Goal: Task Accomplishment & Management: Use online tool/utility

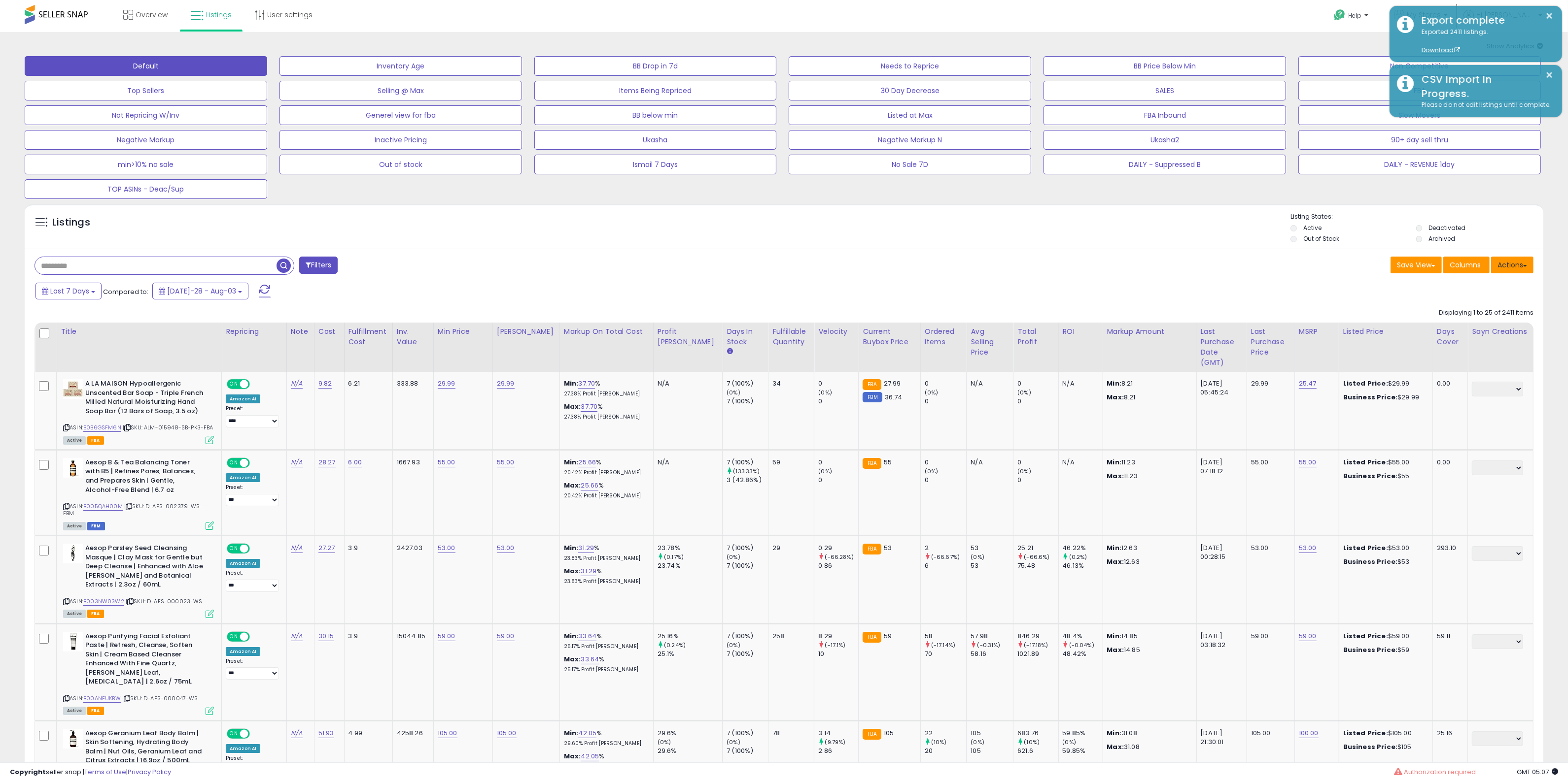
click at [1507, 267] on button "Actions" at bounding box center [1512, 264] width 42 height 17
click at [1459, 288] on link "Import" at bounding box center [1472, 286] width 108 height 15
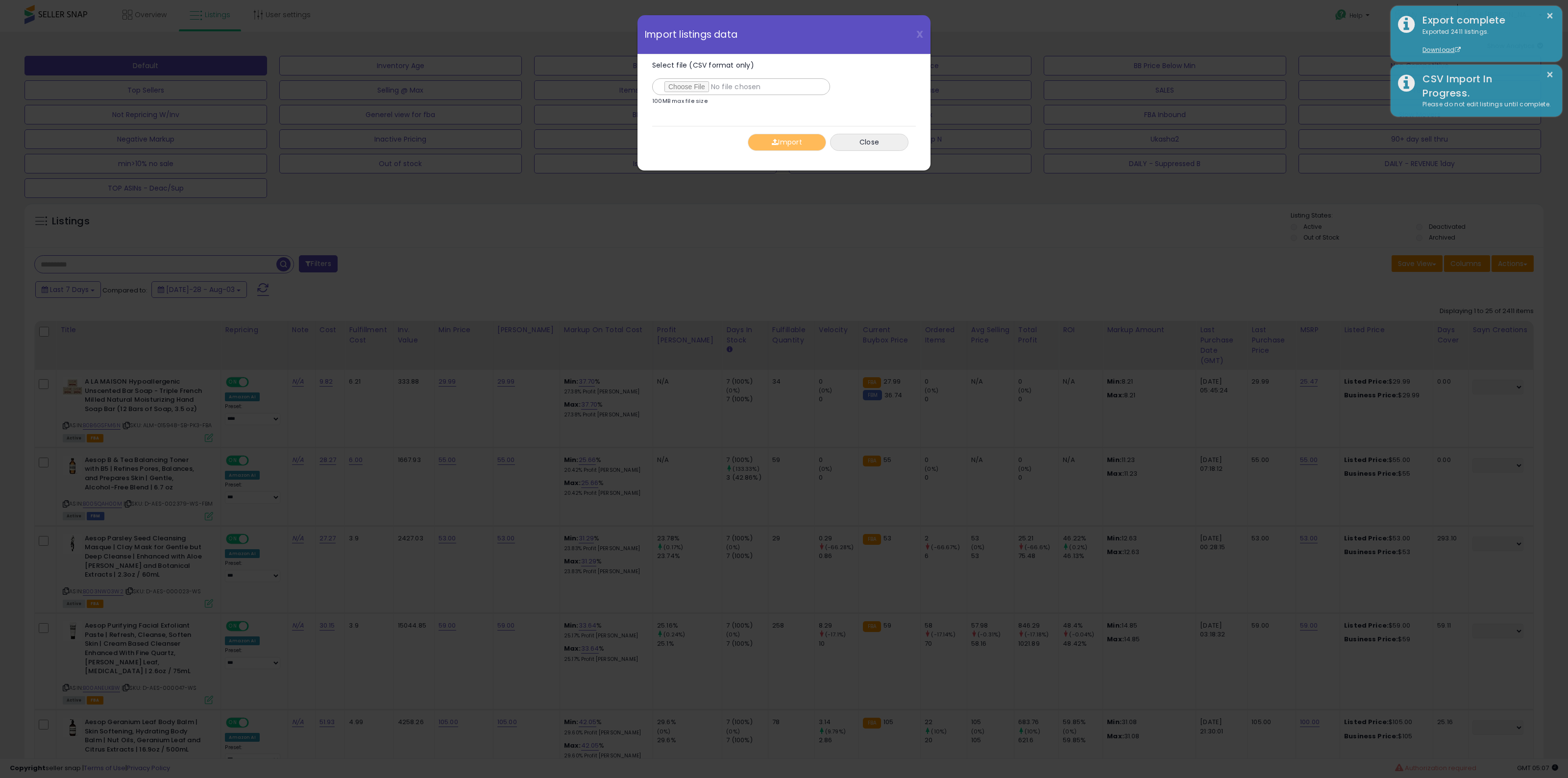
click at [692, 96] on div "Select file (CSV format only) 100MB max file size" at bounding box center [779, 85] width 254 height 47
click at [692, 89] on input "Select file (CSV format only)" at bounding box center [741, 86] width 178 height 16
type input "**********"
click at [785, 142] on button "Import" at bounding box center [786, 142] width 79 height 17
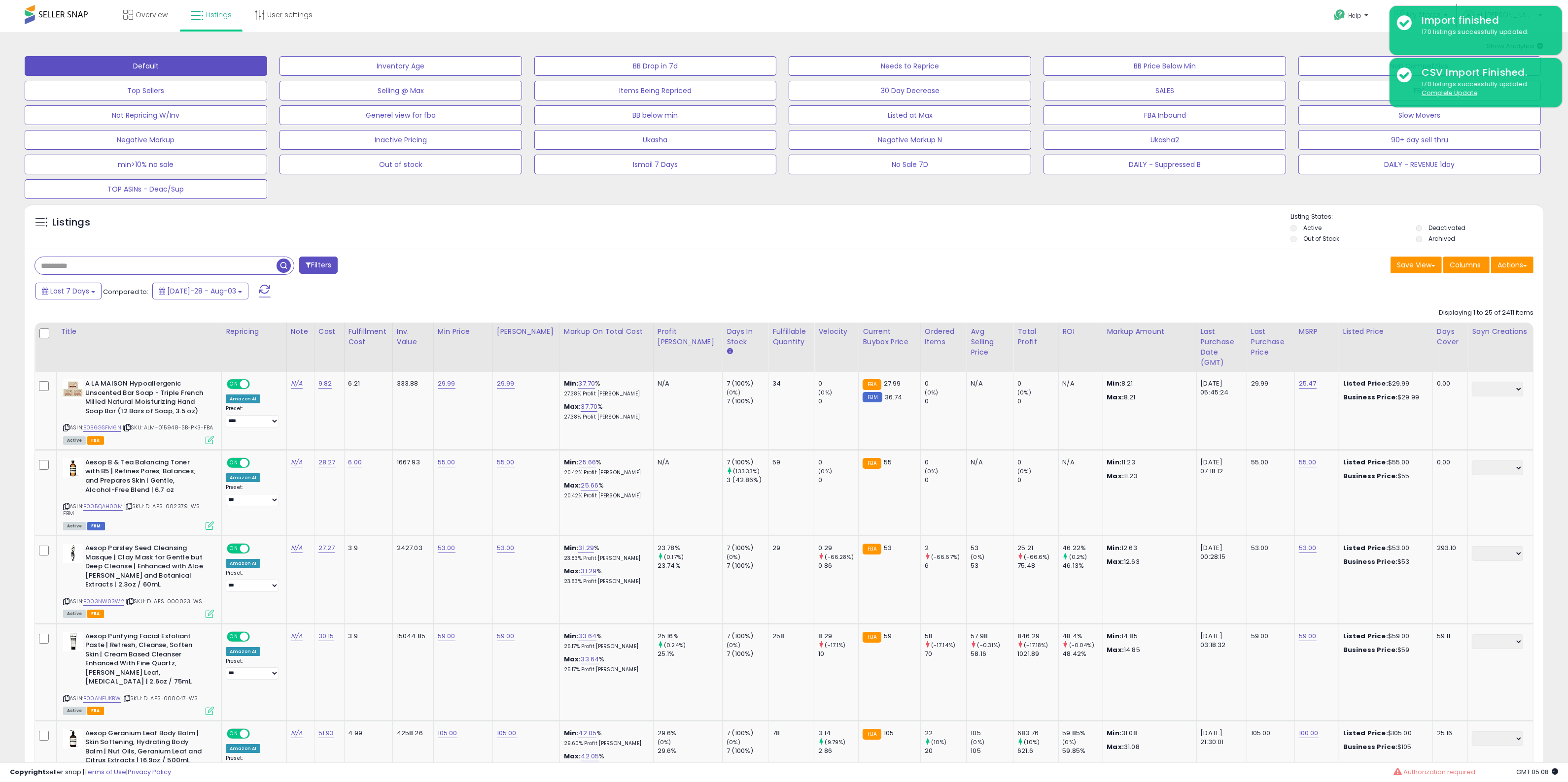
click at [227, 259] on input "text" at bounding box center [230, 266] width 390 height 17
click at [473, 272] on button "Filters" at bounding box center [467, 265] width 39 height 17
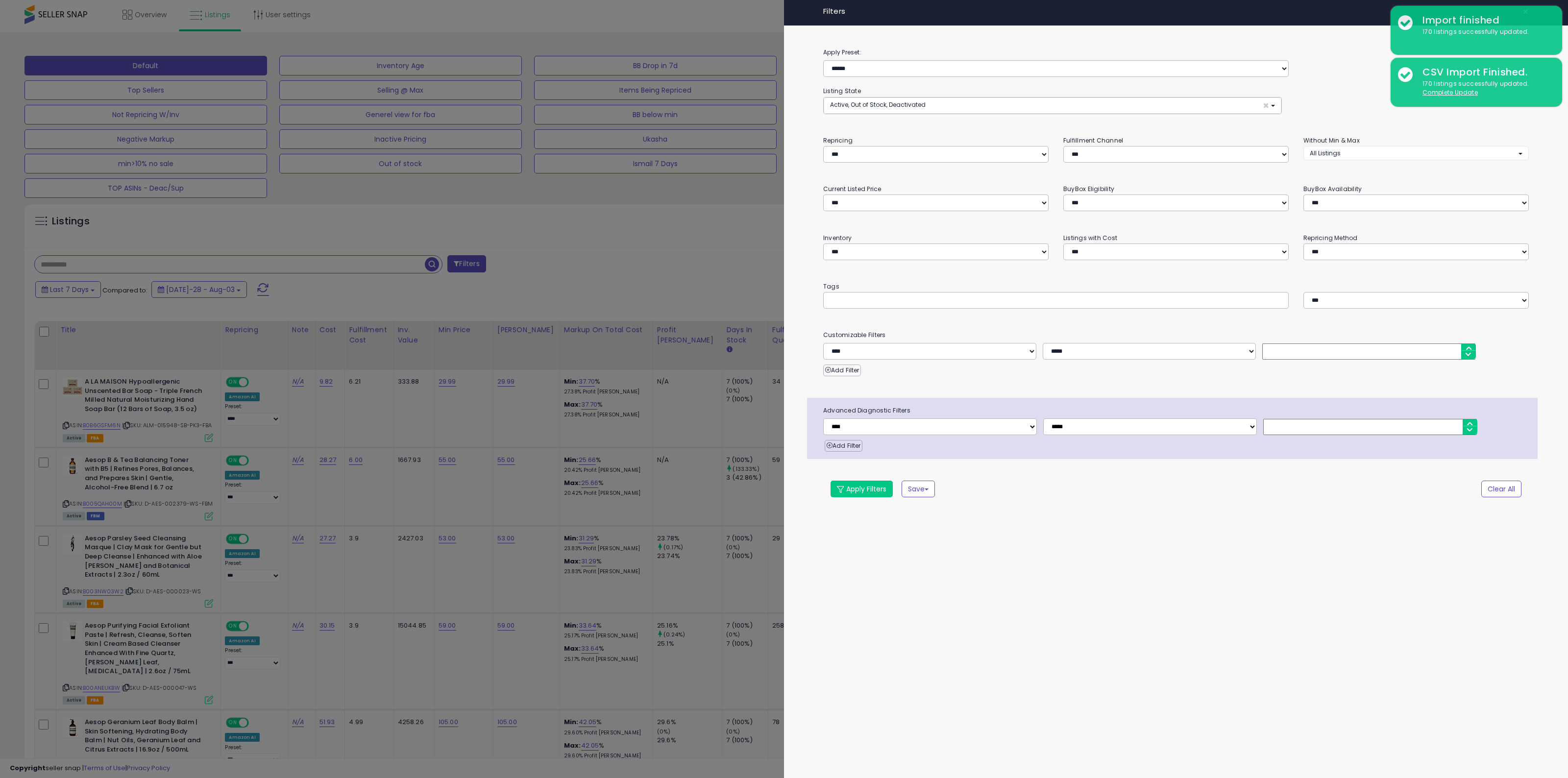
click at [853, 295] on input "text" at bounding box center [903, 300] width 147 height 10
type input "**********"
click at [863, 493] on button "Apply Filters" at bounding box center [861, 489] width 62 height 16
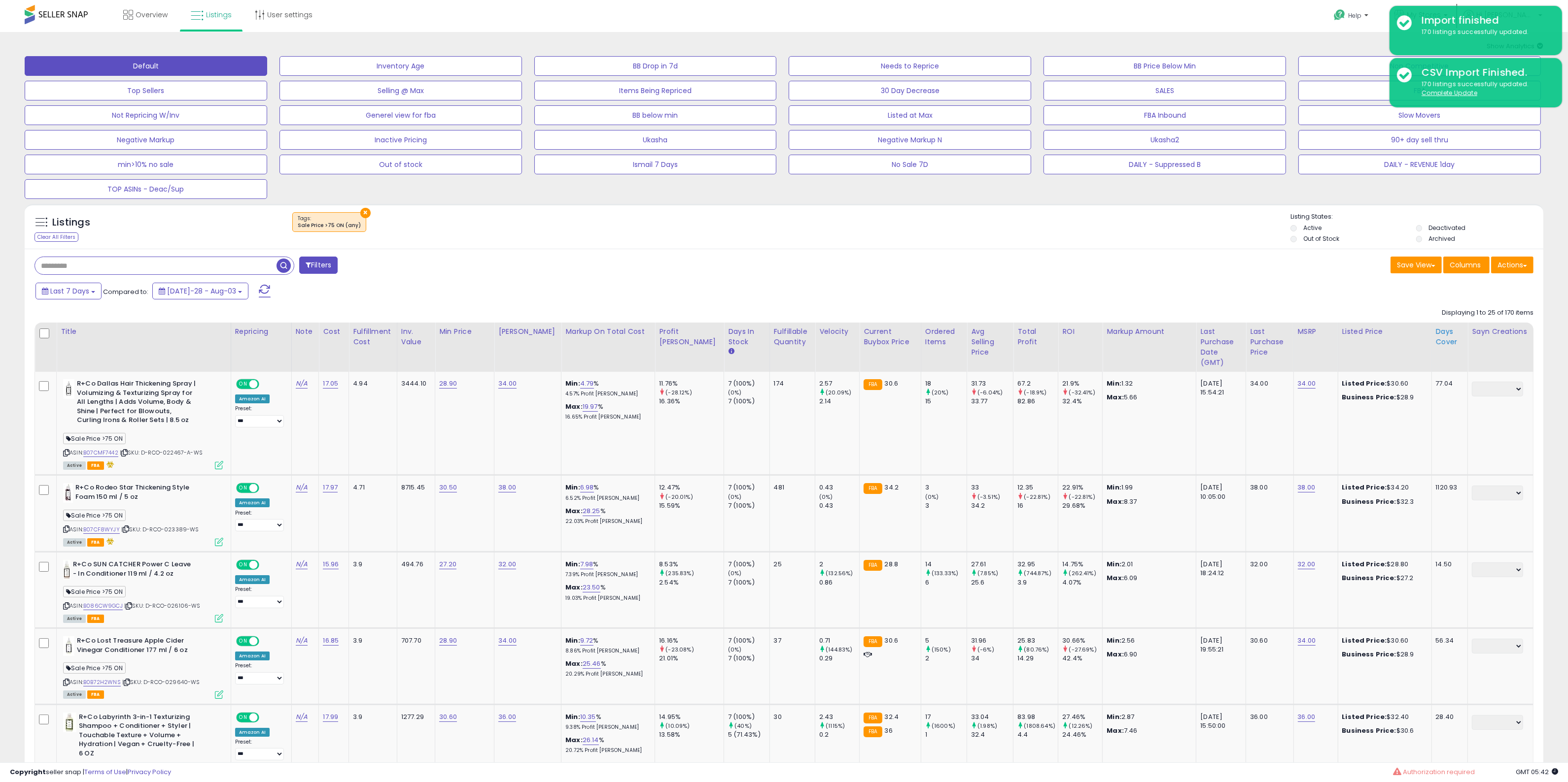
click at [1453, 330] on div "Days Cover" at bounding box center [1450, 337] width 28 height 21
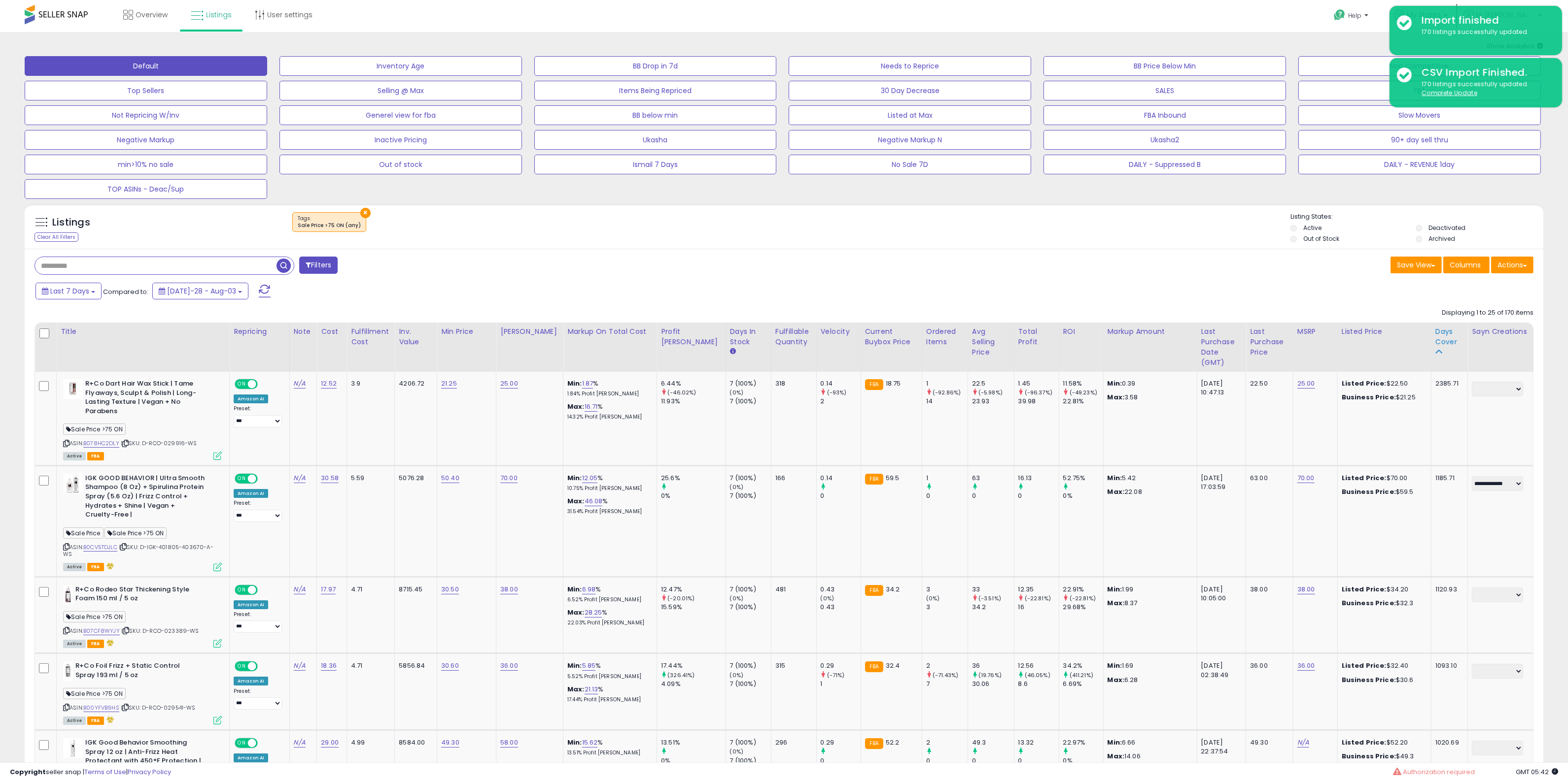
click at [1442, 333] on div "Days Cover" at bounding box center [1449, 337] width 29 height 21
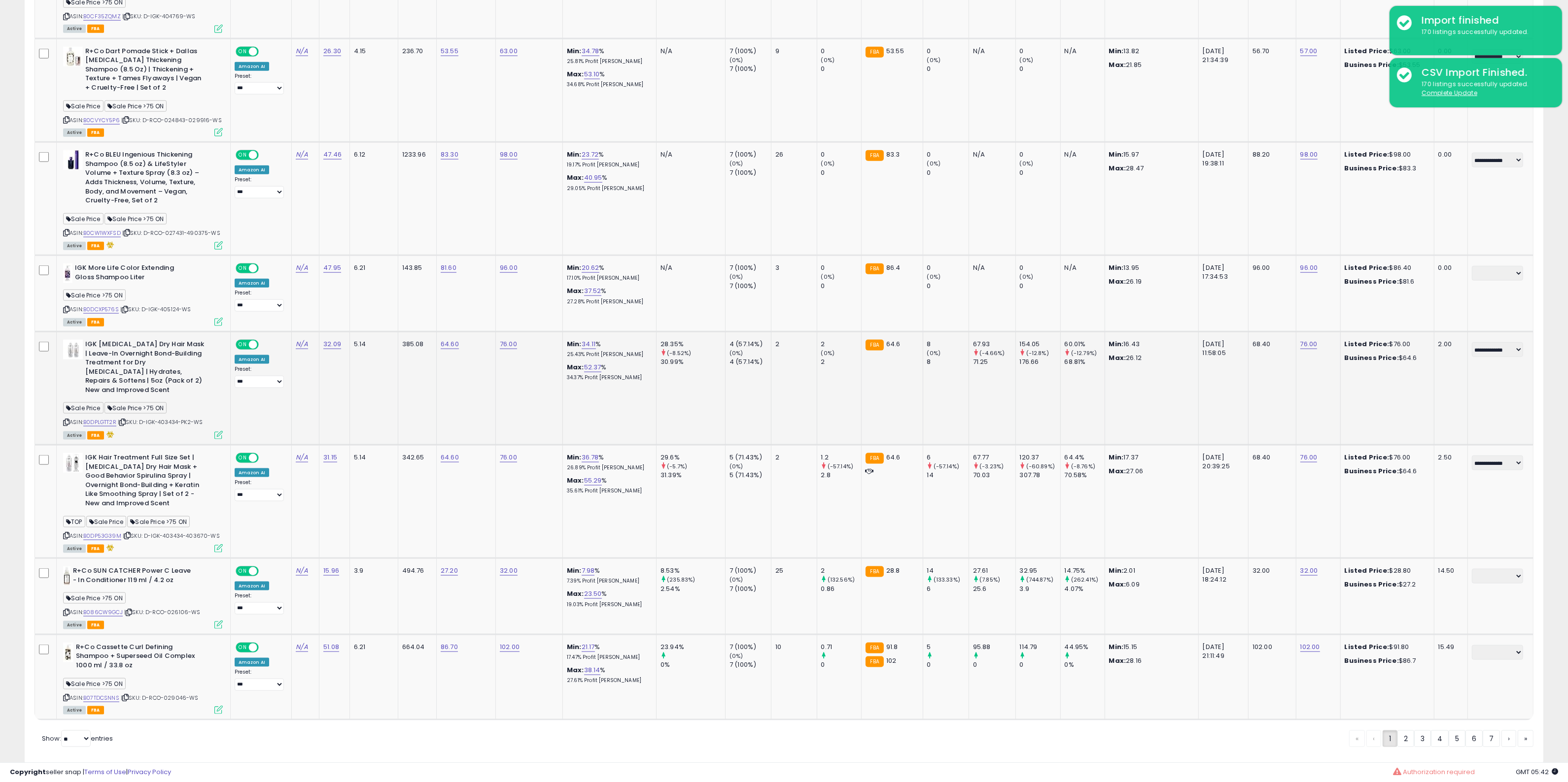
scroll to position [2022, 0]
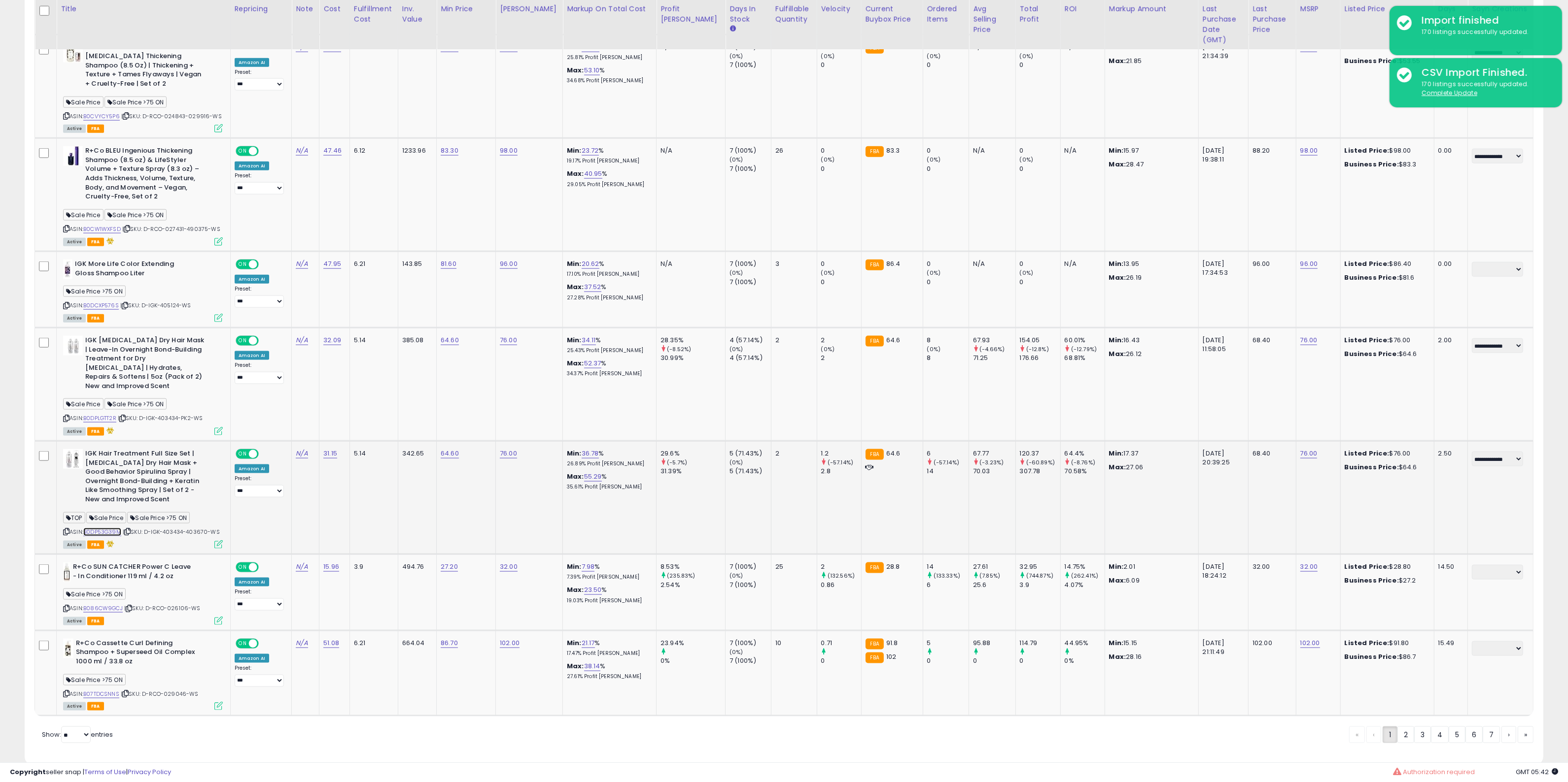
click at [94, 528] on link "B0DP53G39M" at bounding box center [102, 532] width 38 height 9
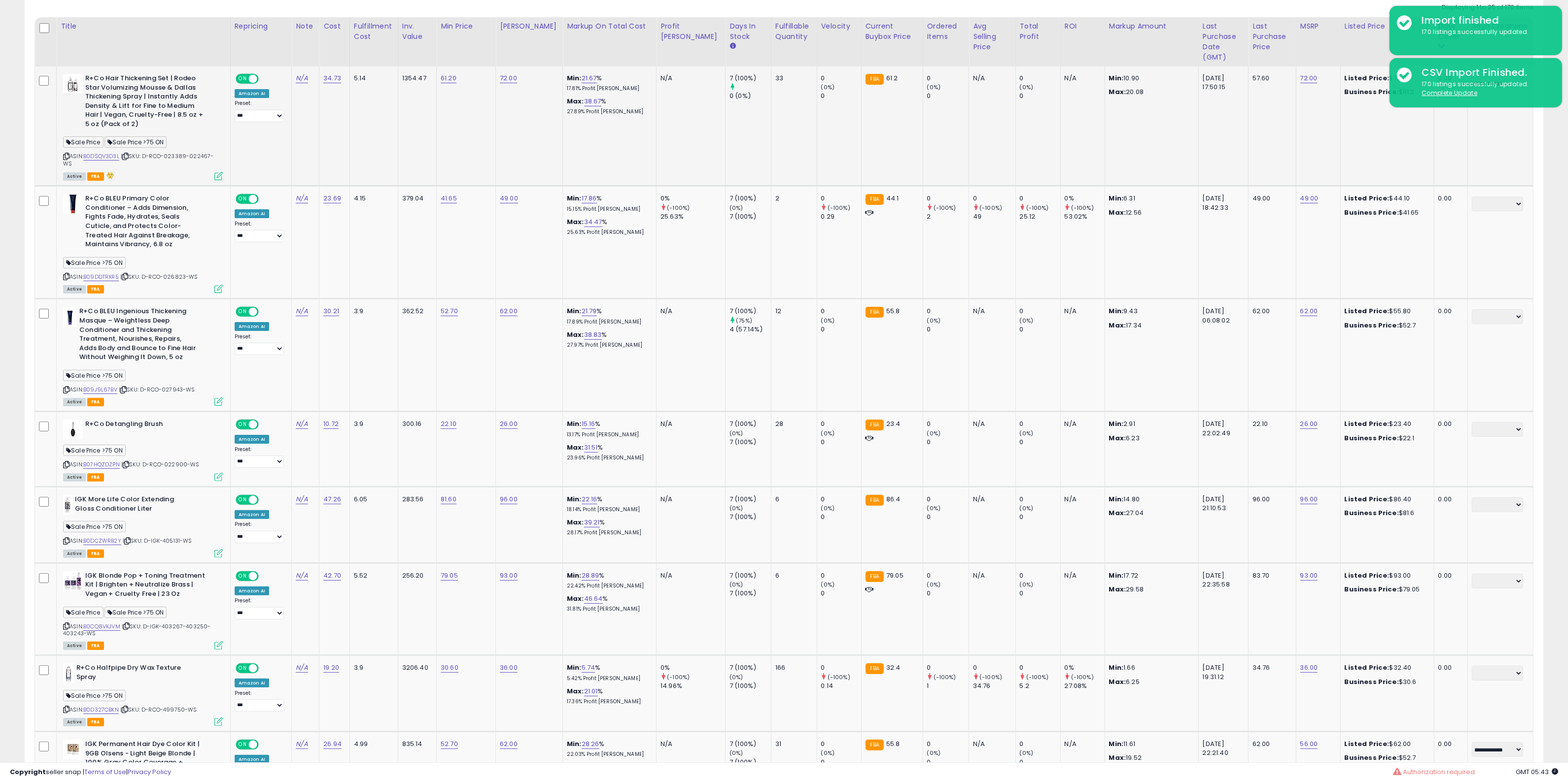
scroll to position [176, 0]
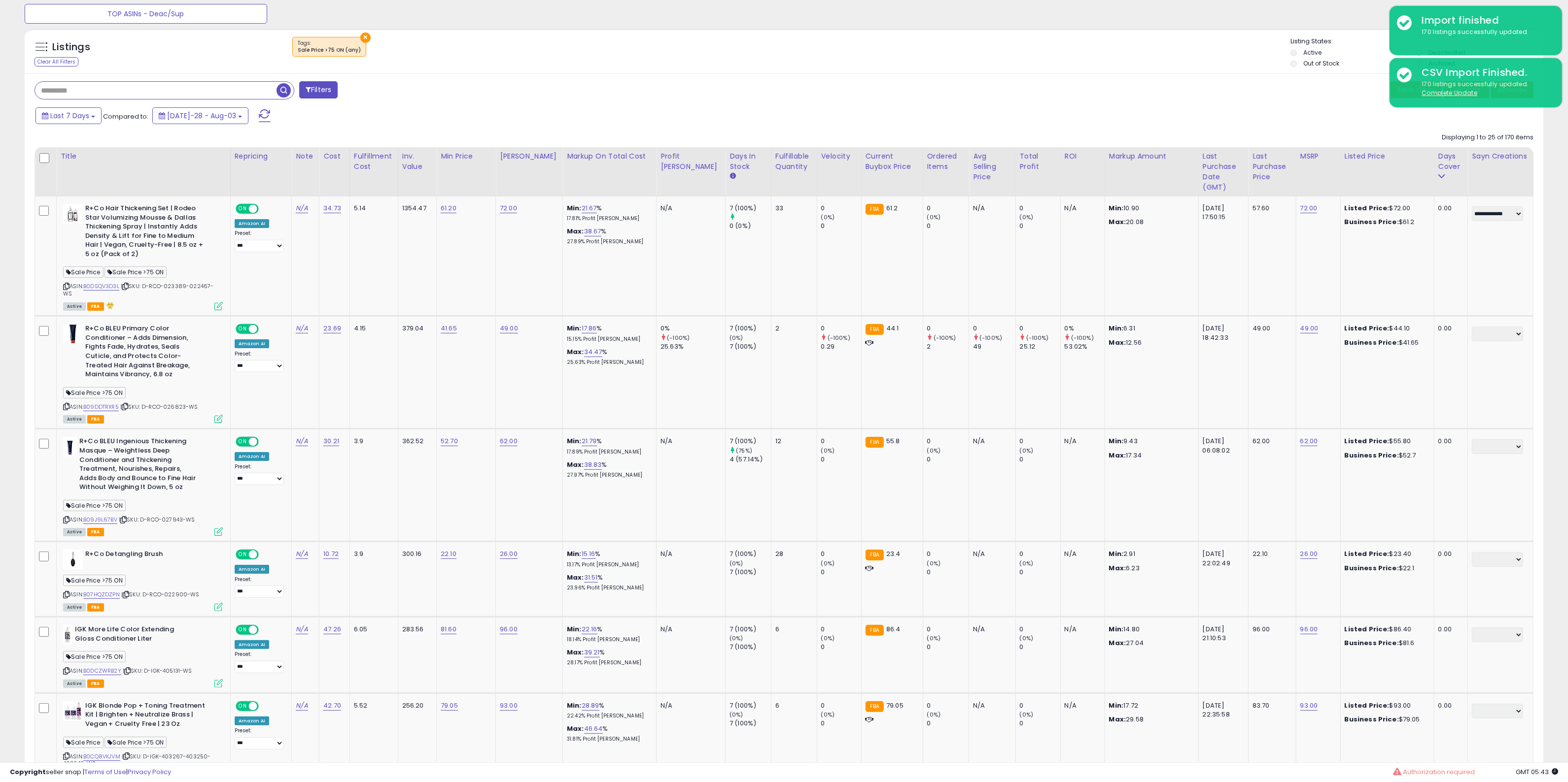
click at [600, 156] on div "Markup on Total Cost" at bounding box center [609, 156] width 85 height 10
click at [616, 155] on div "Markup on Total Cost" at bounding box center [609, 156] width 85 height 10
click at [609, 171] on th "Markup on Total Cost" at bounding box center [609, 172] width 94 height 49
click at [1001, 48] on div "× Tags" at bounding box center [785, 50] width 1011 height 28
